Goal: Find contact information: Find contact information

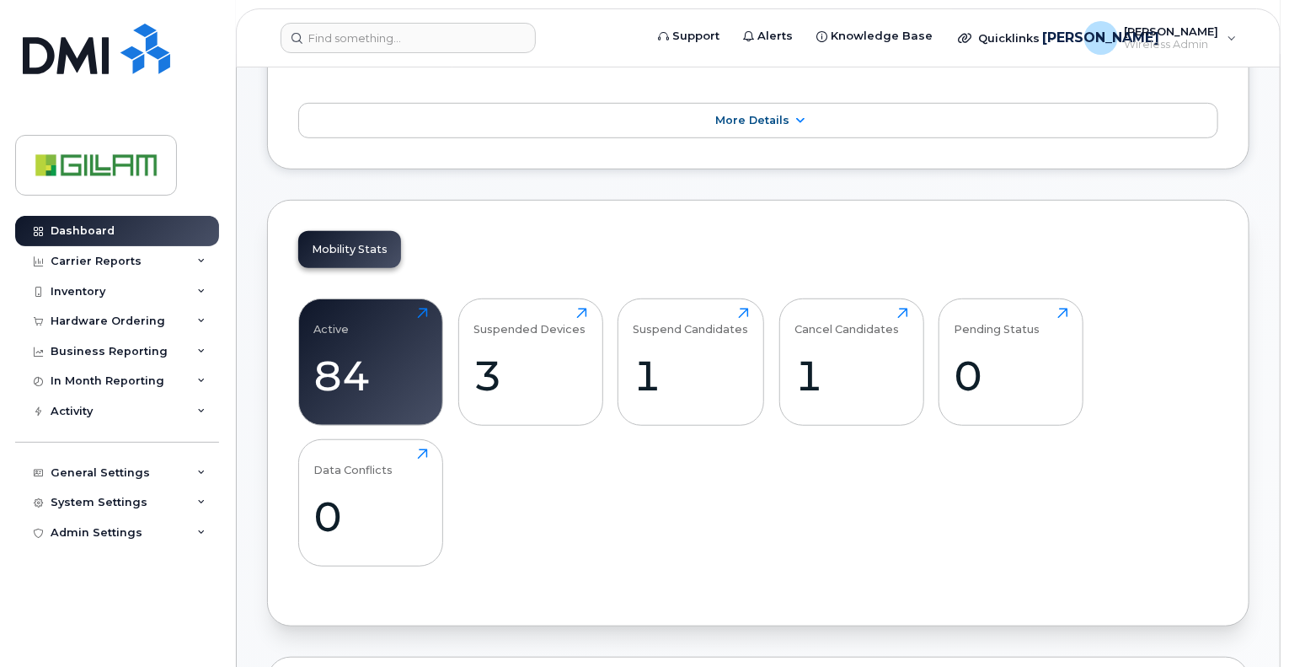
scroll to position [590, 0]
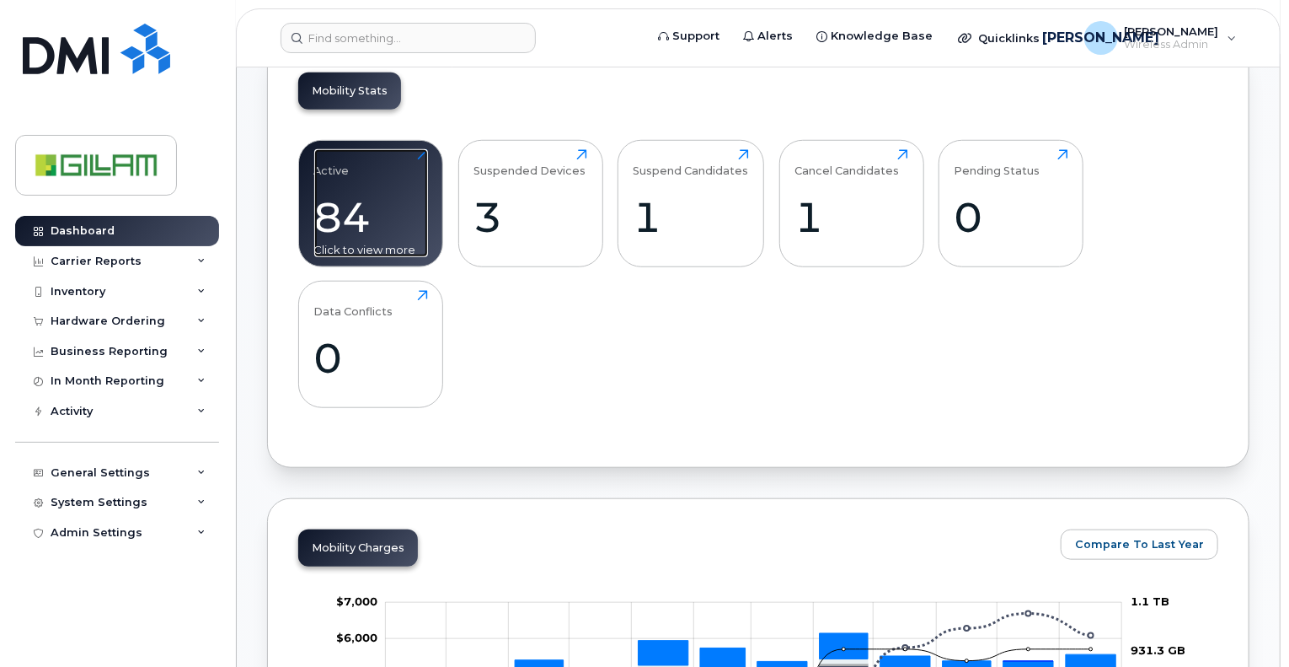
click at [337, 206] on div "84" at bounding box center [371, 217] width 114 height 50
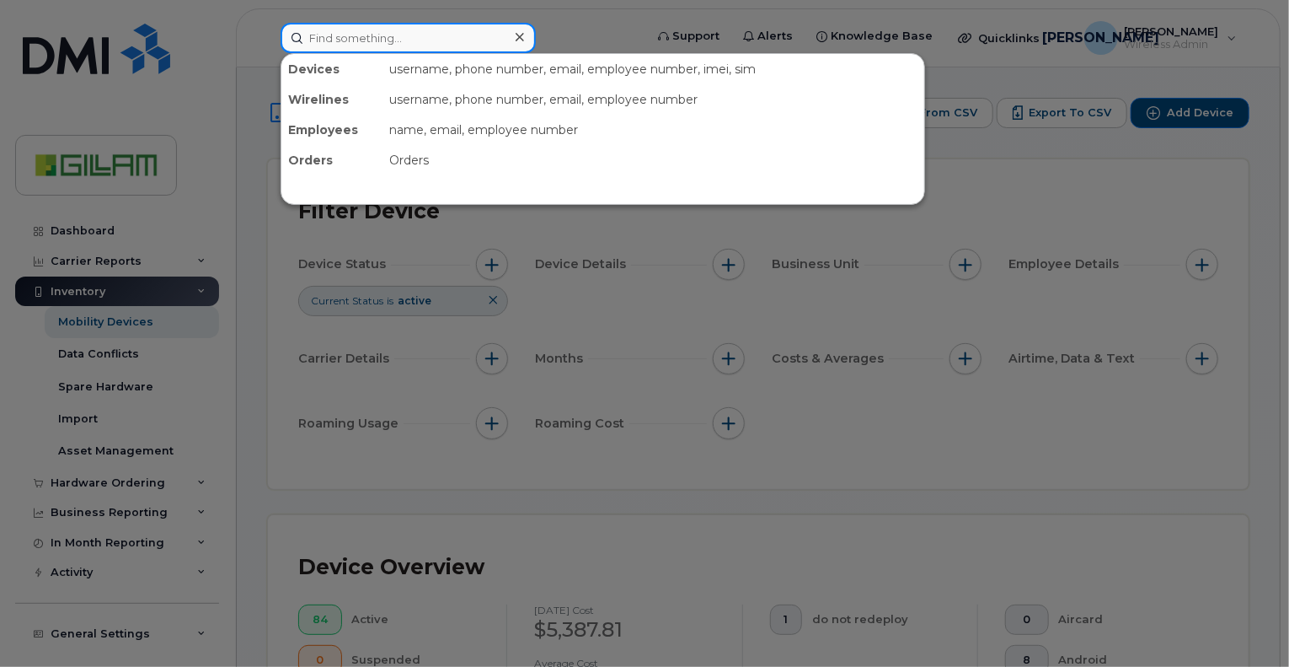
drag, startPoint x: 375, startPoint y: 40, endPoint x: 372, endPoint y: 30, distance: 10.7
click at [375, 40] on input at bounding box center [408, 38] width 255 height 30
click at [632, 494] on div at bounding box center [644, 333] width 1289 height 667
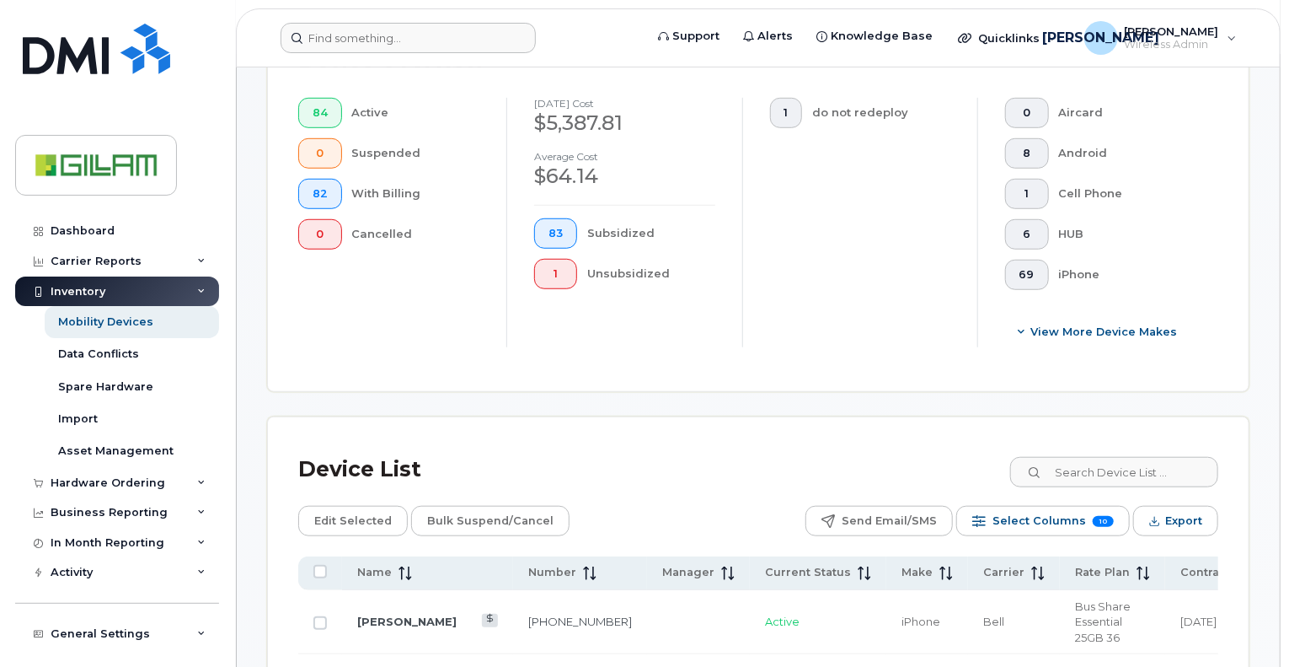
scroll to position [506, 0]
drag, startPoint x: 1122, startPoint y: 474, endPoint x: 1115, endPoint y: 464, distance: 12.2
click at [1122, 472] on input at bounding box center [1114, 473] width 210 height 30
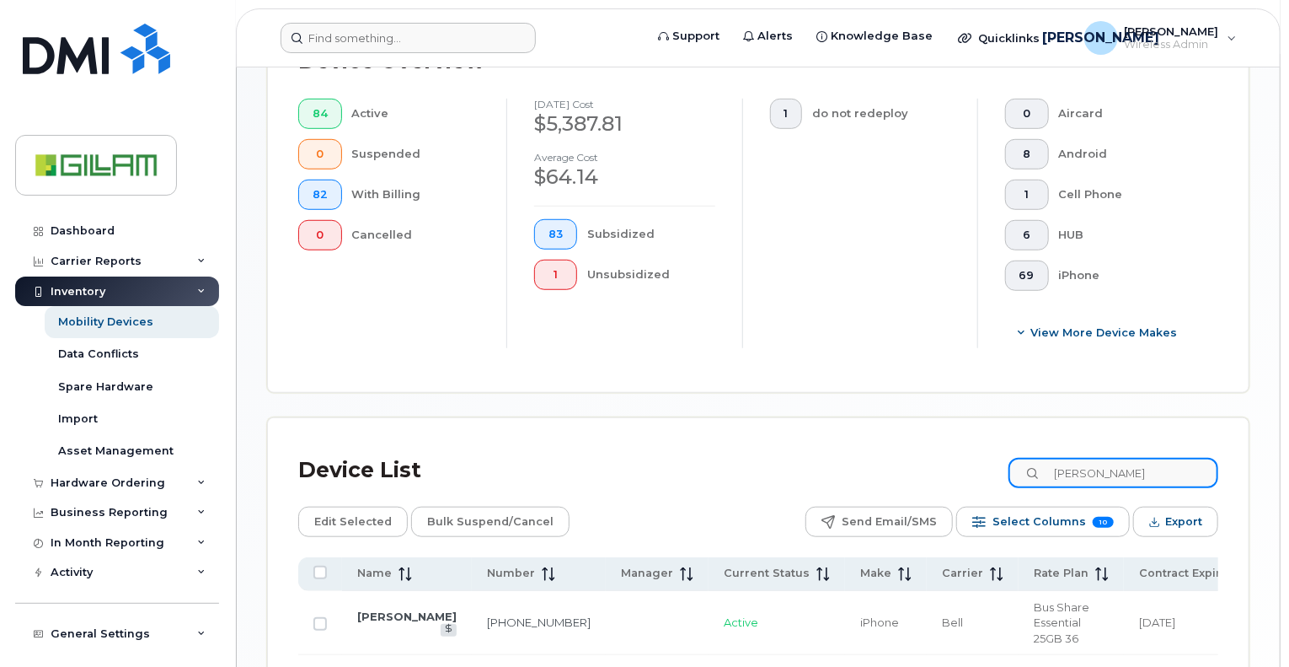
type input "scott"
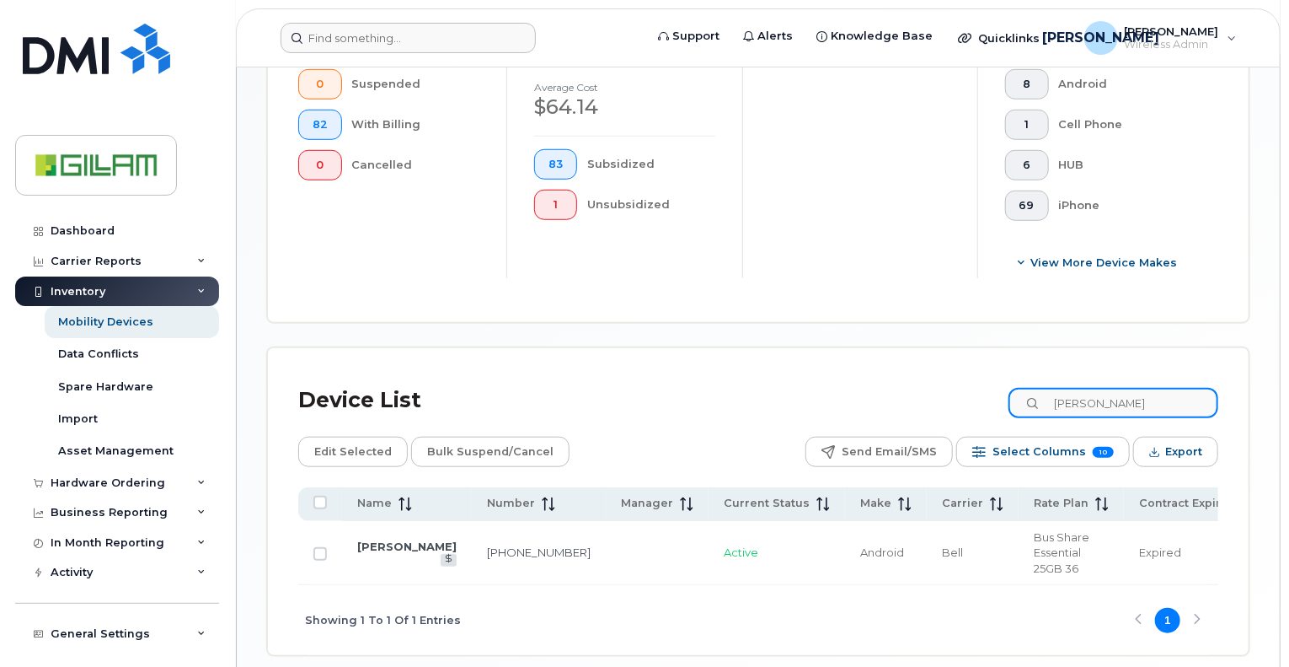
scroll to position [651, 0]
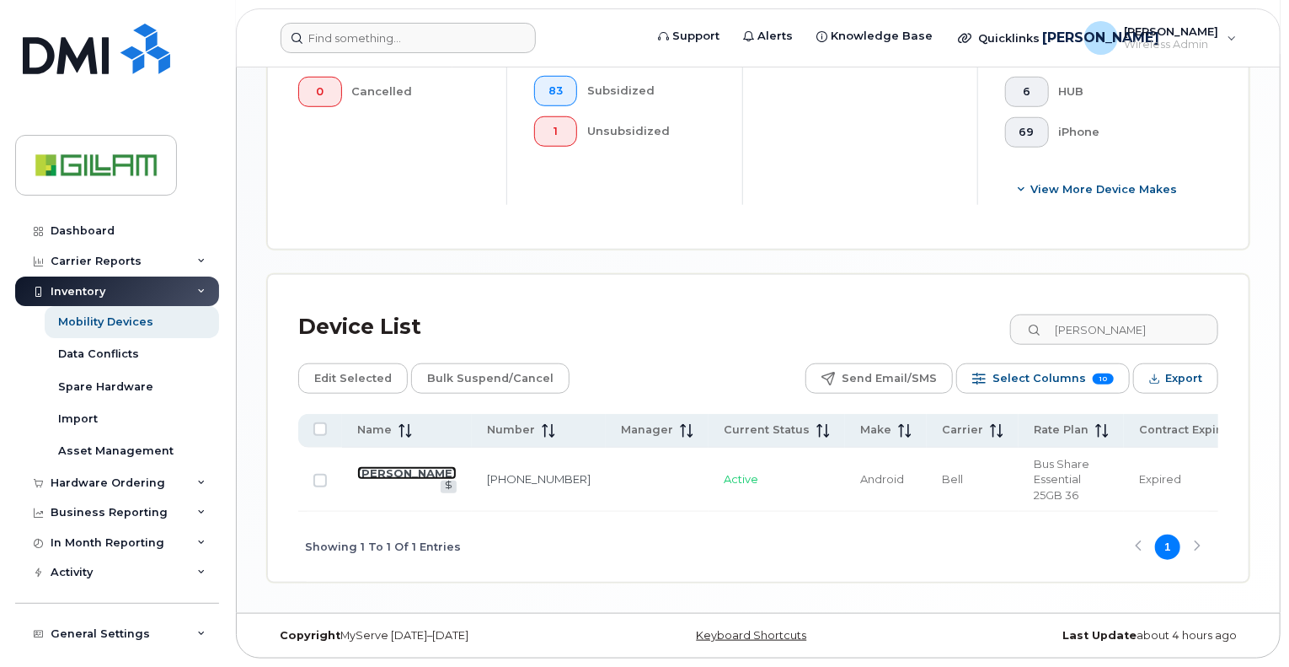
click at [364, 466] on link "Scott Reitsma" at bounding box center [406, 472] width 99 height 13
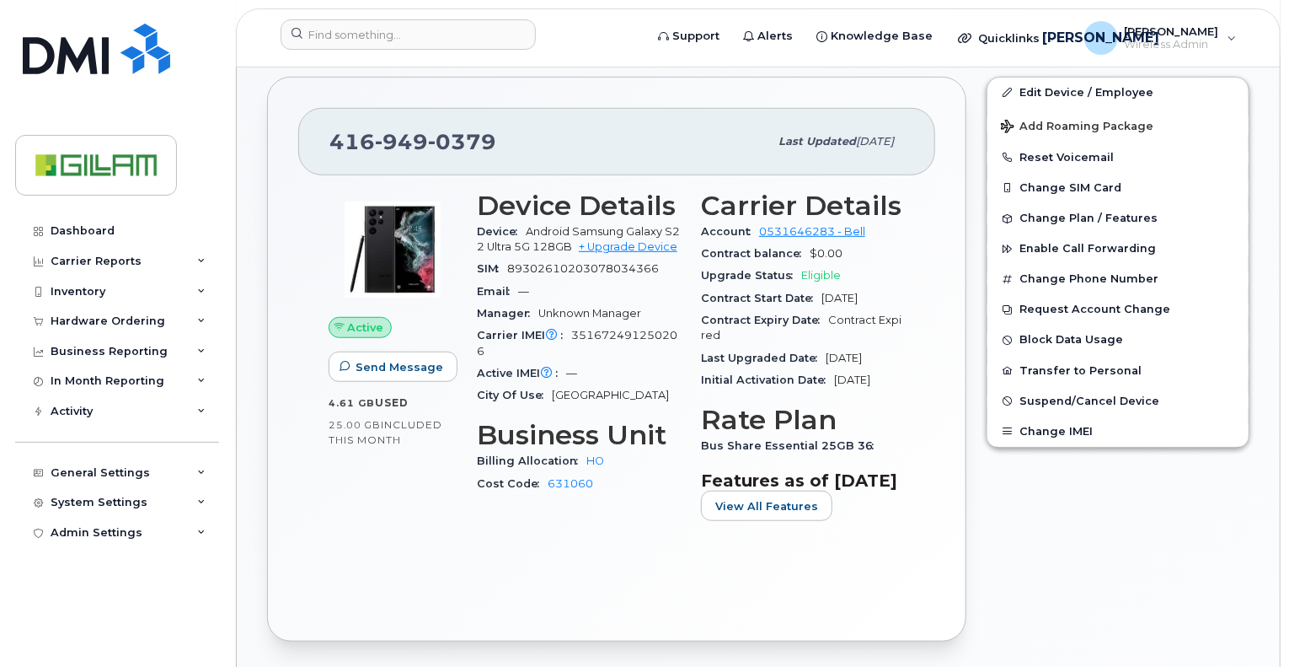
scroll to position [406, 0]
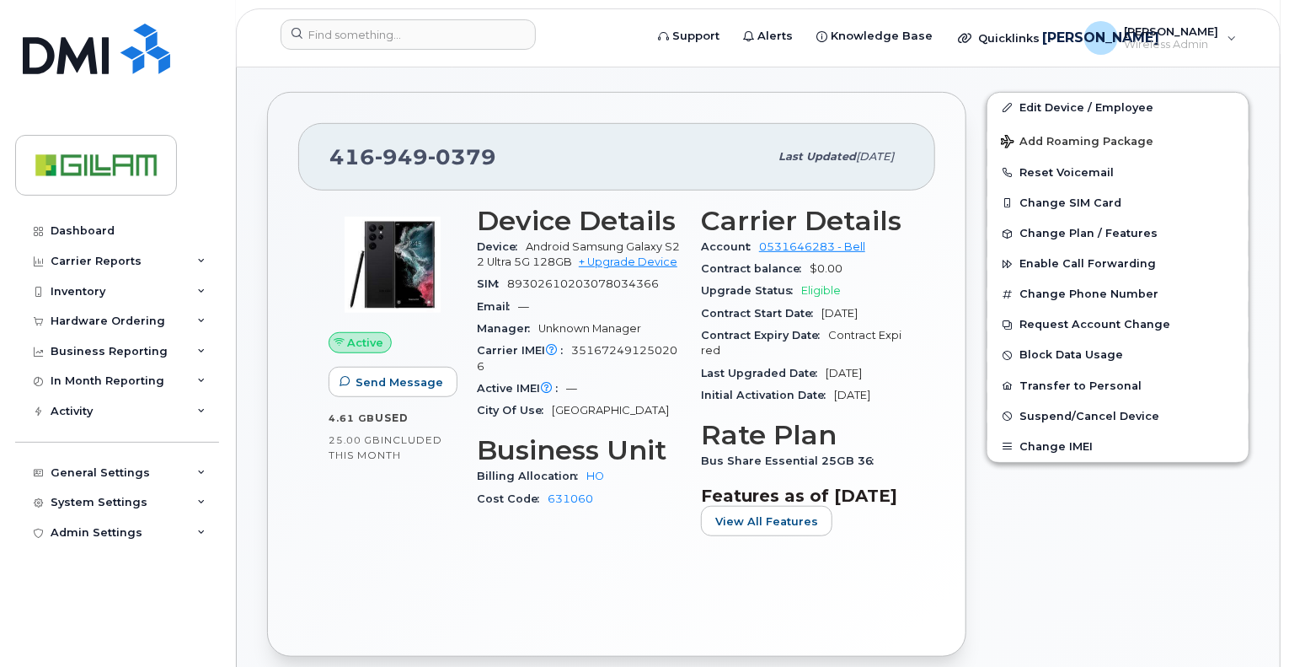
click at [508, 139] on div "416 949 0379" at bounding box center [549, 156] width 439 height 35
drag, startPoint x: 517, startPoint y: 137, endPoint x: 326, endPoint y: 140, distance: 191.3
click at [326, 140] on div "416 949 0379 Last updated Sep 05, 2025" at bounding box center [616, 156] width 637 height 67
copy span "416 949 0379"
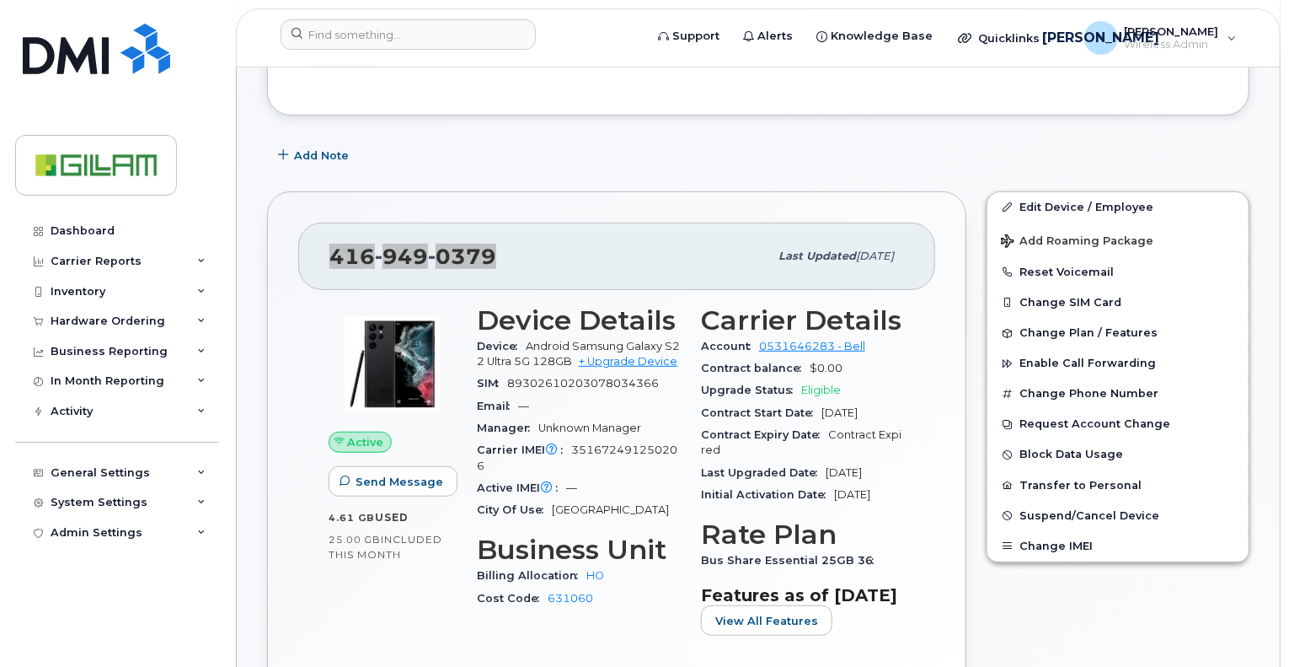
scroll to position [337, 0]
